Goal: Communication & Community: Connect with others

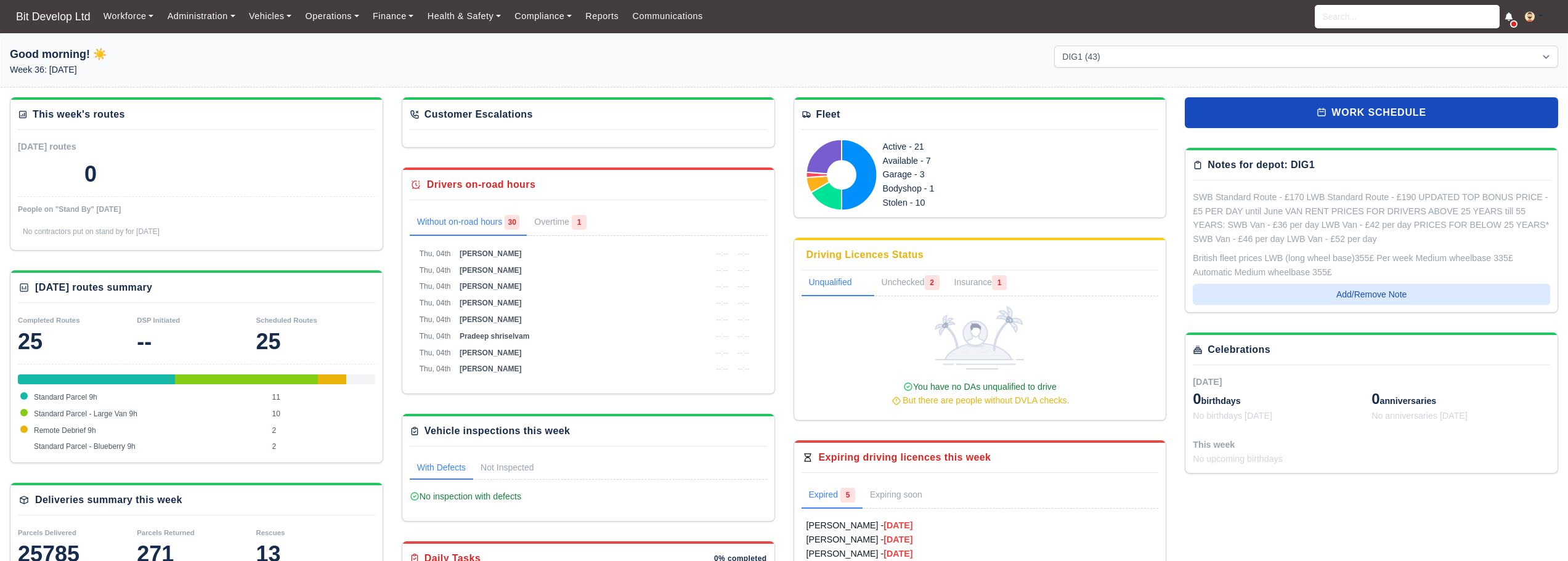
select select "2"
click at [659, 20] on link "Communications" at bounding box center [668, 16] width 85 height 24
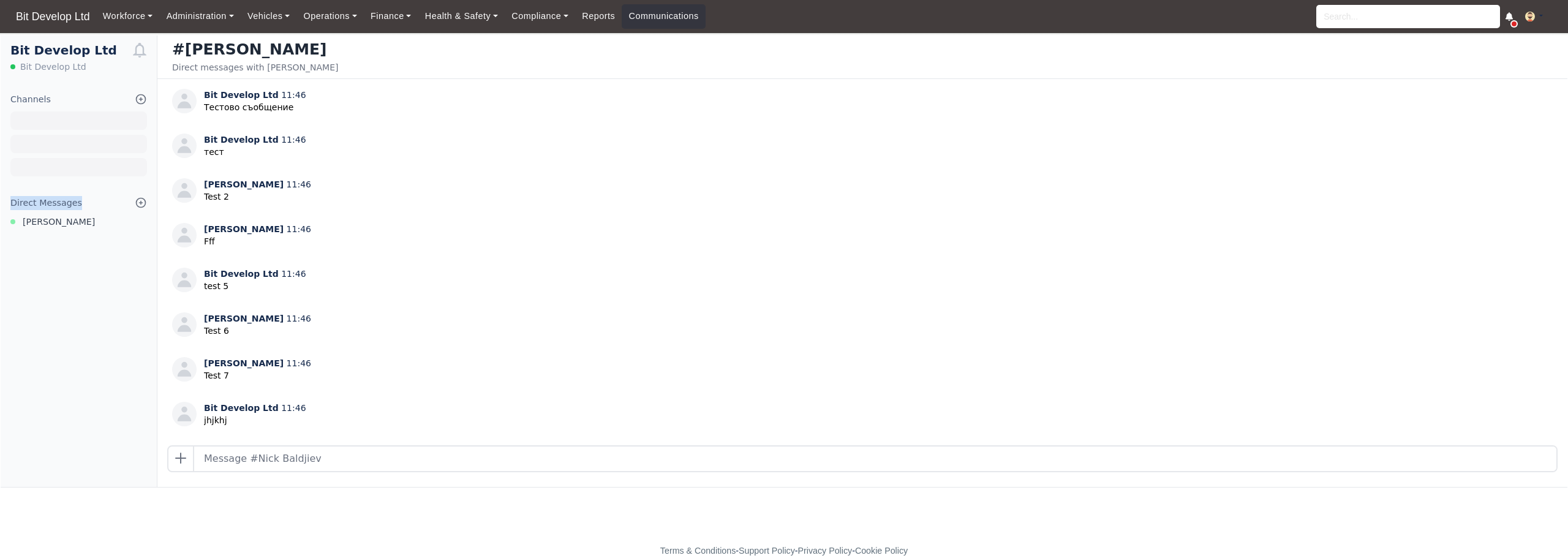
drag, startPoint x: 8, startPoint y: 204, endPoint x: 73, endPoint y: 203, distance: 65.0
click at [73, 203] on div "Direct Messages" at bounding box center [79, 203] width 156 height 14
click at [141, 203] on icon at bounding box center [141, 203] width 9 height 9
